Goal: Information Seeking & Learning: Learn about a topic

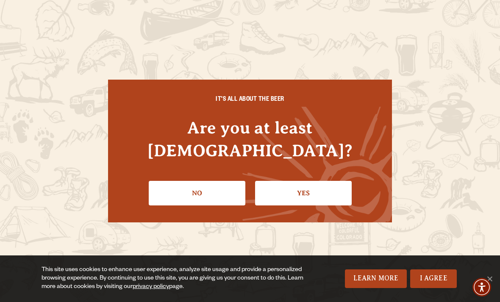
click at [316, 181] on link "Yes" at bounding box center [303, 193] width 97 height 25
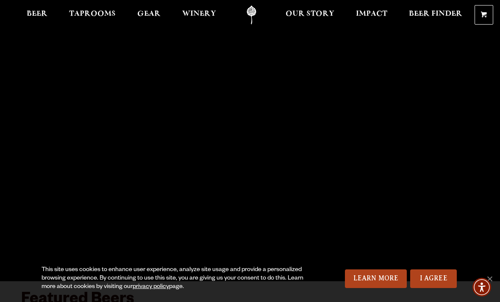
click at [91, 12] on span "Taprooms" at bounding box center [92, 14] width 47 height 7
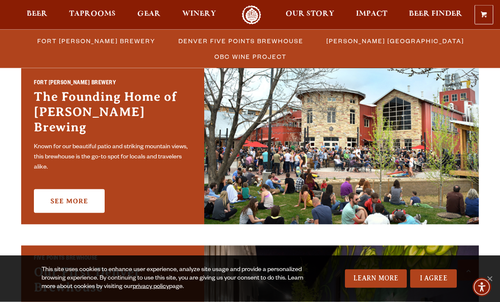
scroll to position [267, 0]
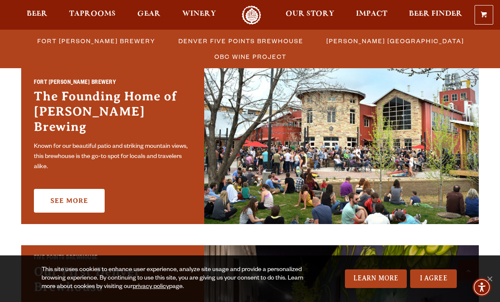
click at [71, 197] on link "See More" at bounding box center [69, 201] width 71 height 24
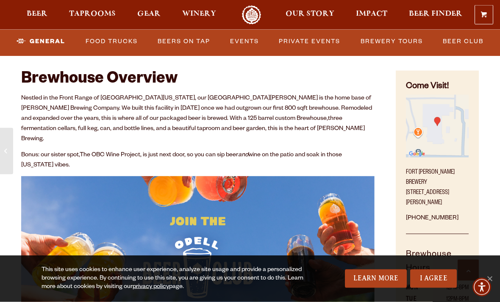
click at [245, 39] on link "Events" at bounding box center [245, 41] width 36 height 19
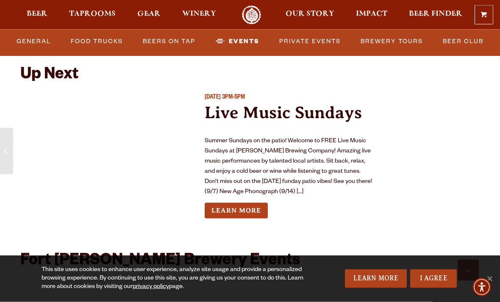
scroll to position [3140, 0]
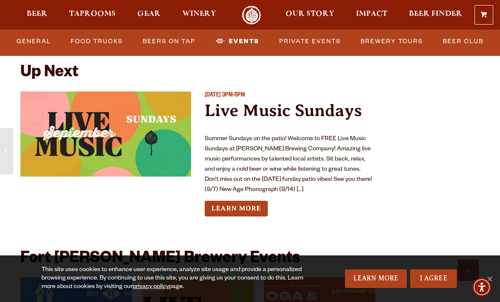
click at [253, 201] on link "Learn More" at bounding box center [236, 209] width 63 height 16
